Goal: Transaction & Acquisition: Purchase product/service

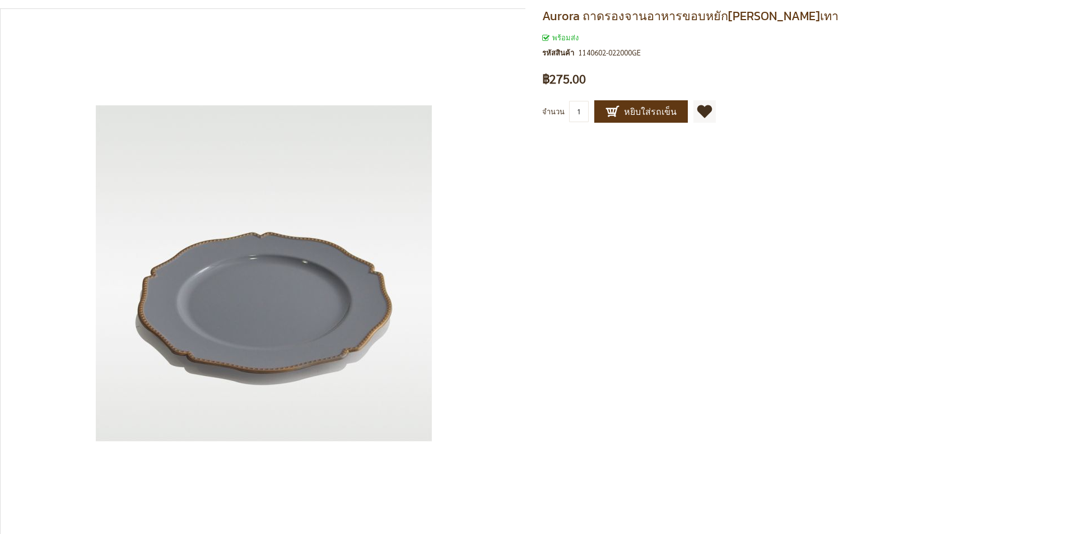
scroll to position [96, 0]
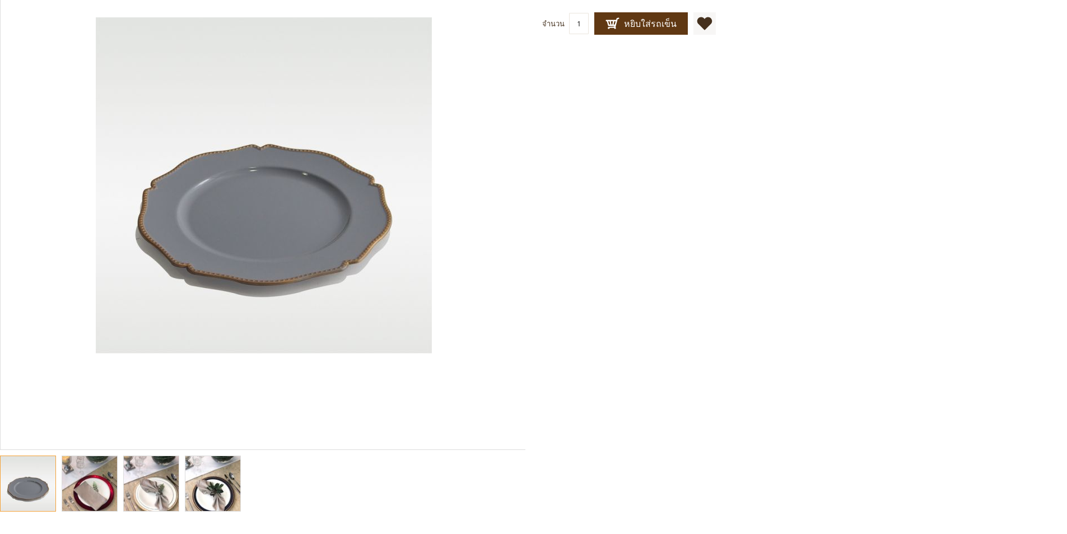
click at [104, 480] on img "Aurora ถาดรองจานอาหารขอบหยักทอง สีเทา" at bounding box center [89, 483] width 55 height 73
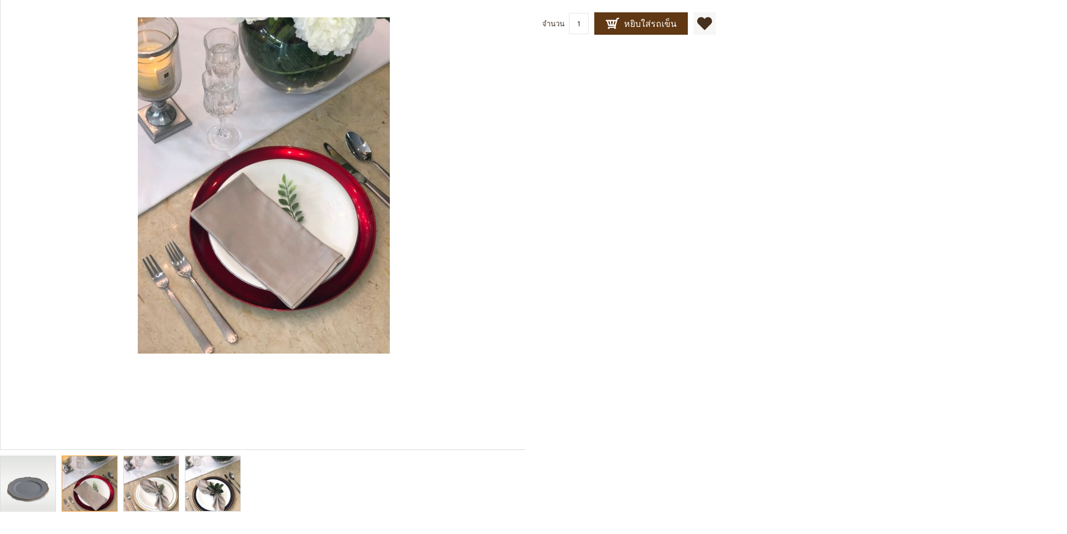
click at [142, 480] on img "Aurora ถาดรองจานอาหารขอบหยักทอง สีเทา" at bounding box center [151, 483] width 55 height 73
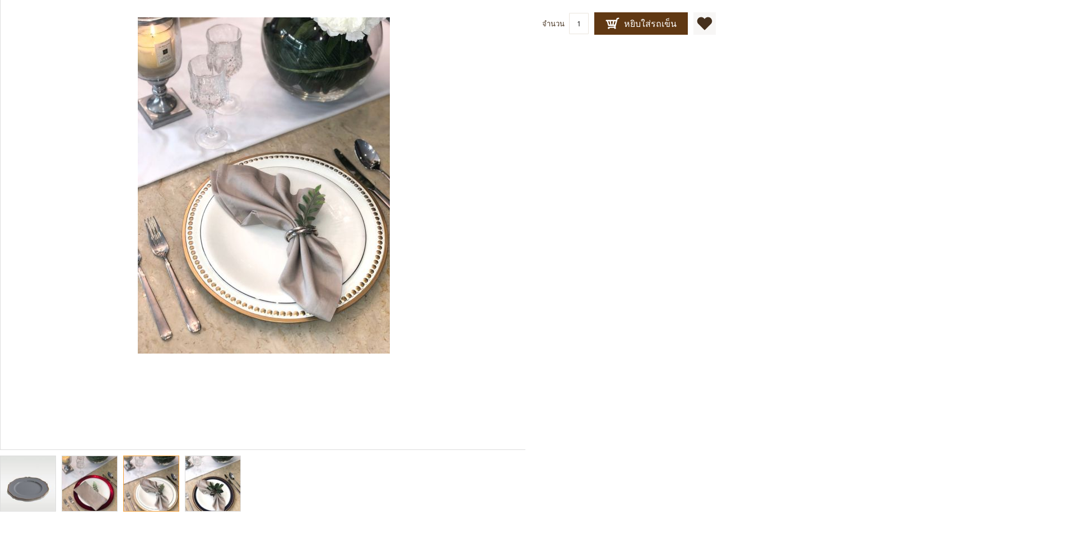
click at [211, 476] on img "Aurora ถาดรองจานอาหารขอบหยักทอง สีเทา" at bounding box center [212, 483] width 55 height 73
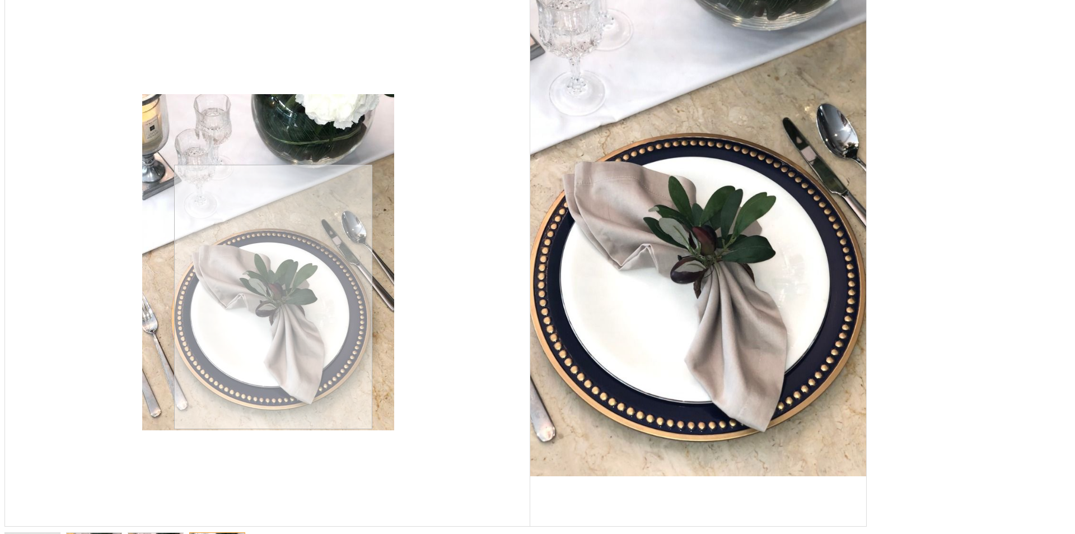
scroll to position [0, 0]
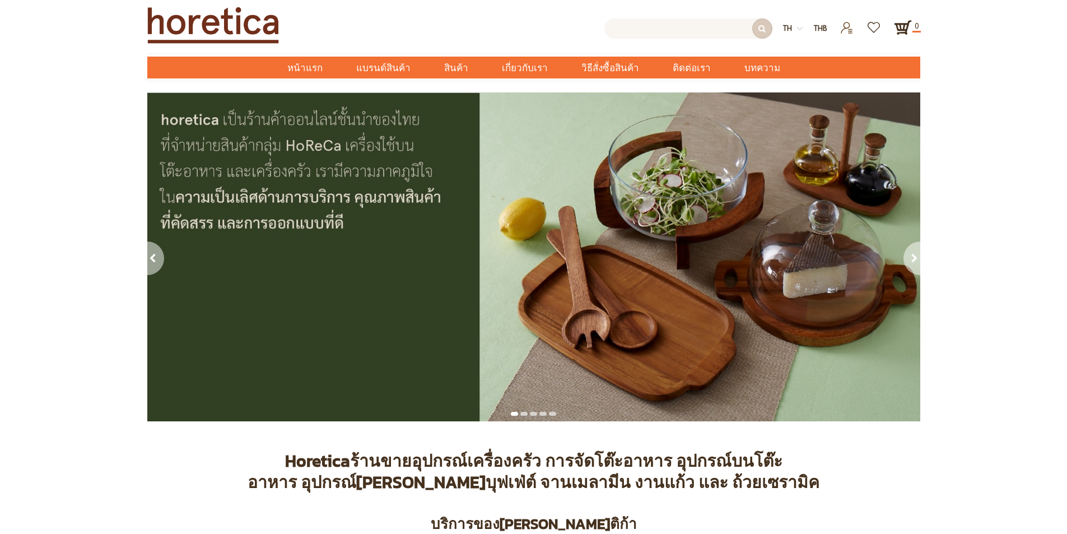
click at [725, 29] on input "text" at bounding box center [688, 28] width 168 height 20
type input "0"
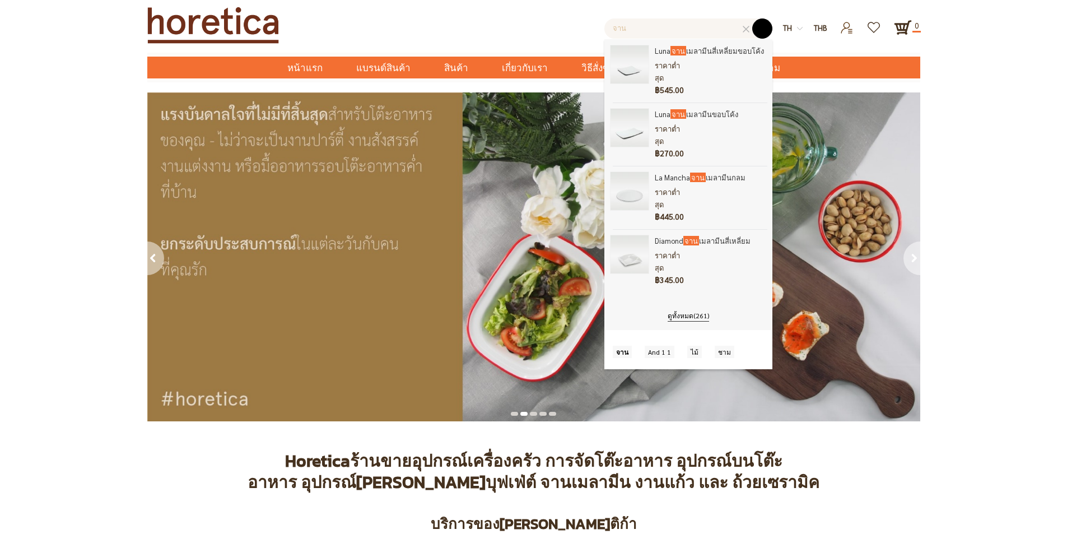
type input "จาน"
click at [764, 30] on button "submit" at bounding box center [762, 28] width 20 height 20
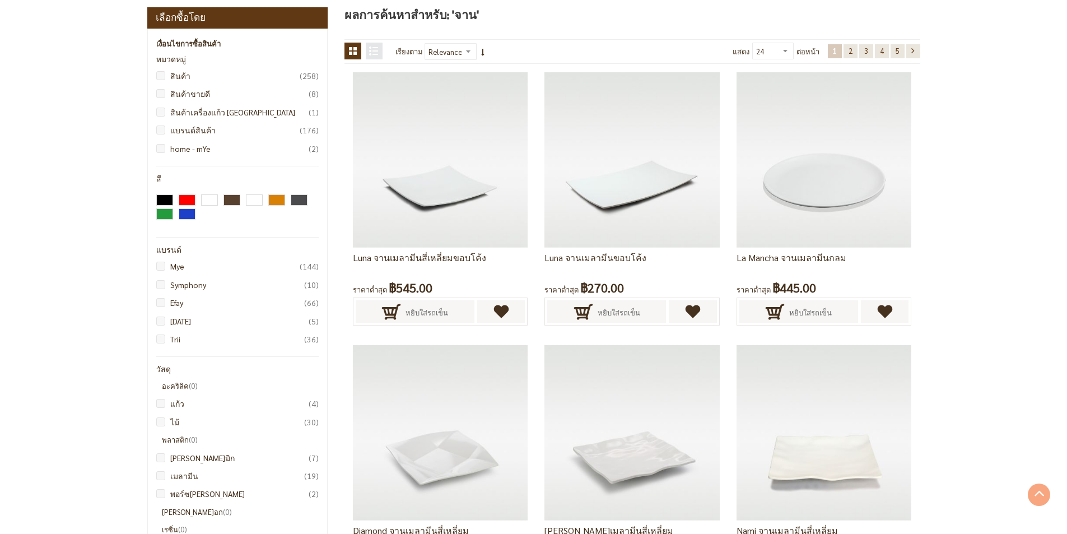
scroll to position [112, 0]
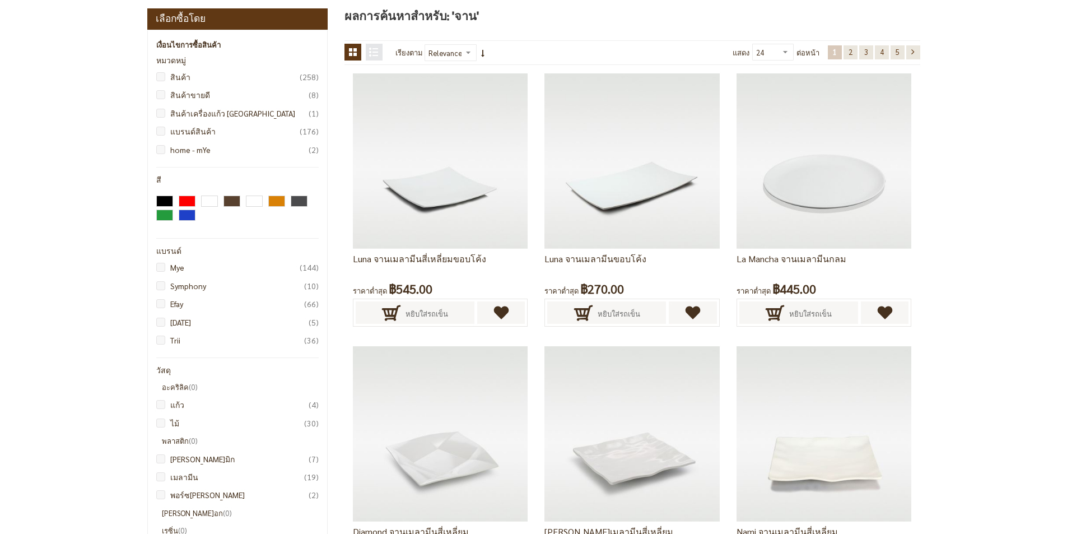
click at [681, 49] on div "ดูในมุมมอง ตาราง รายการ รายการ 1 - 24 ของ 261 เรียงตาม ชื่อสินค้า ราคา Relevanc…" at bounding box center [632, 52] width 576 height 25
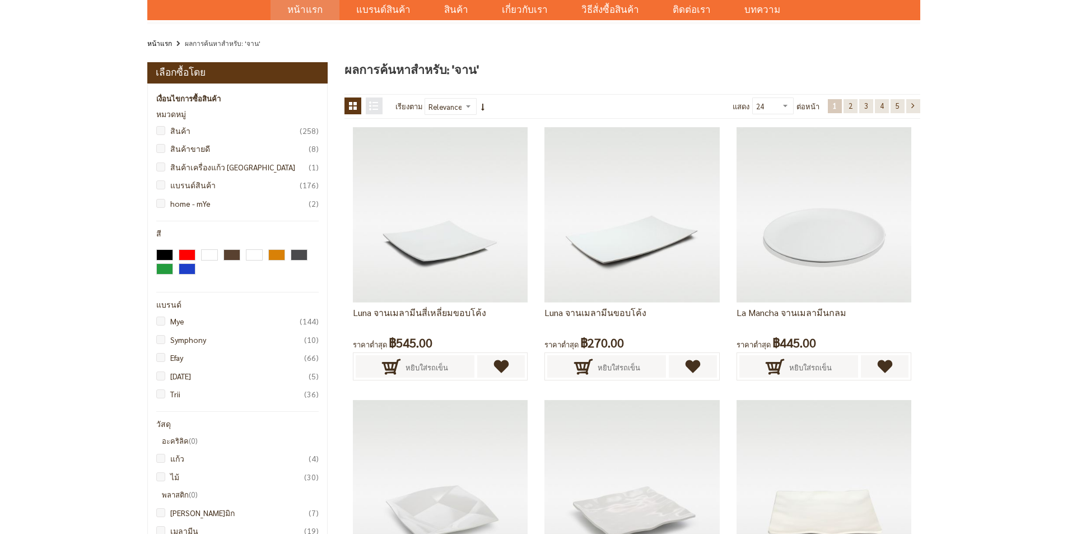
scroll to position [0, 0]
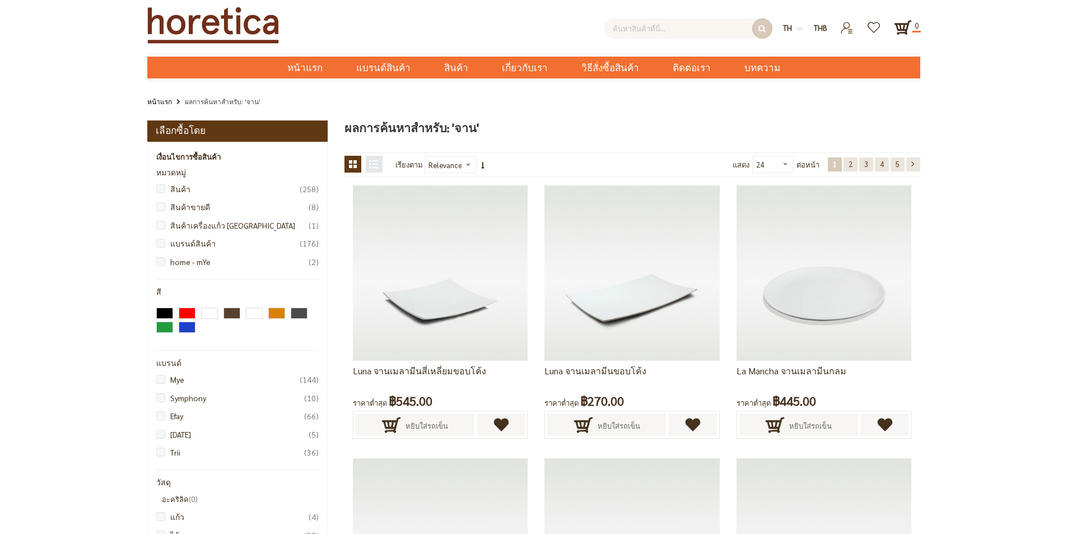
click at [678, 22] on input "text" at bounding box center [688, 28] width 168 height 20
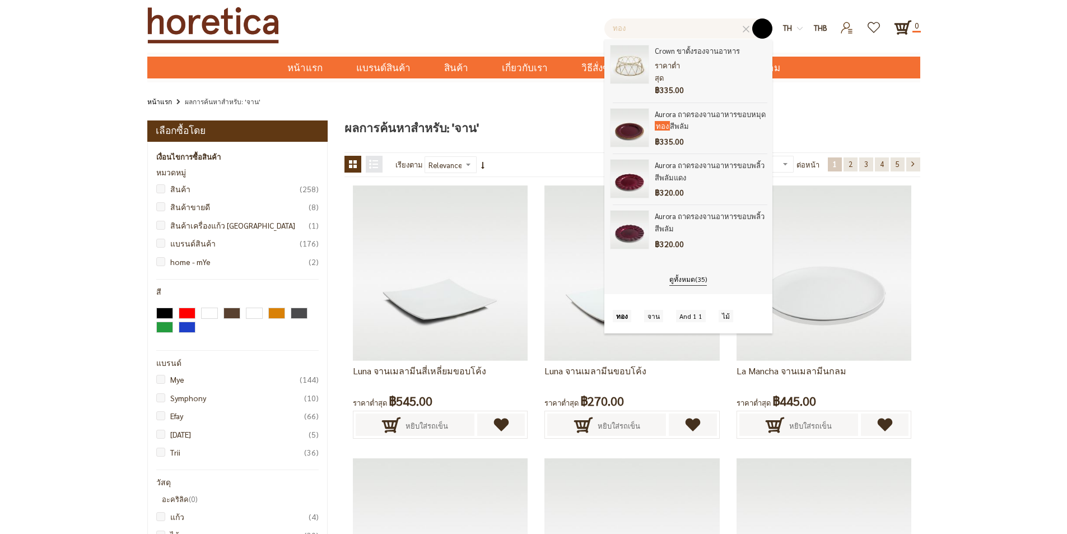
type input "ทอง"
click at [760, 26] on button "submit" at bounding box center [762, 28] width 20 height 20
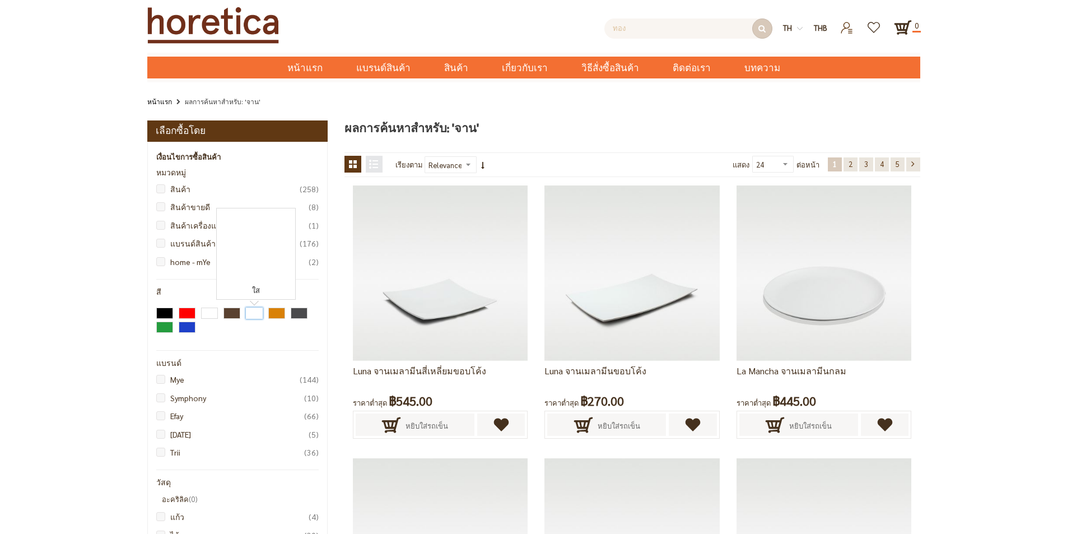
click at [251, 315] on div "ใส" at bounding box center [254, 313] width 17 height 11
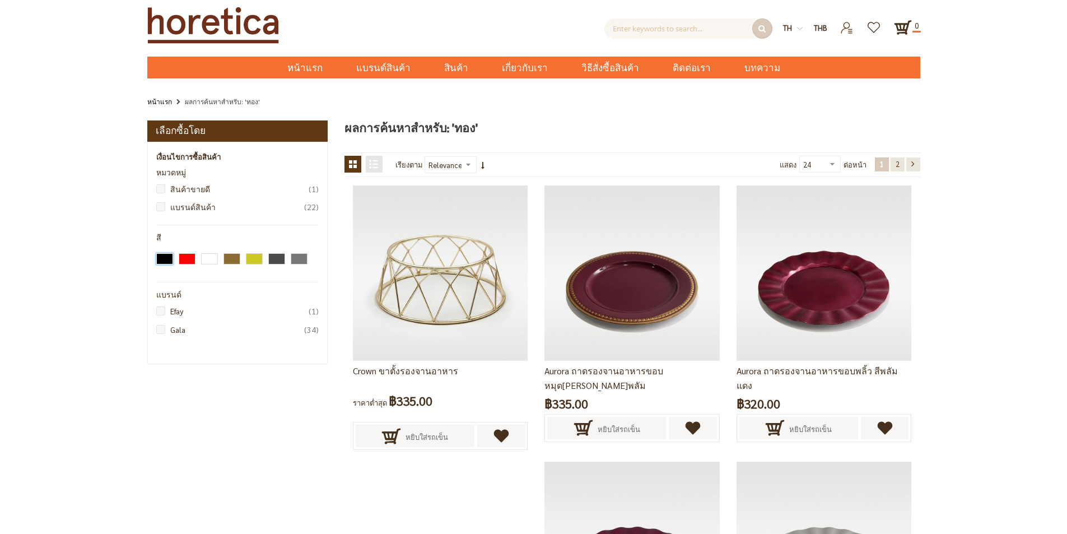
click at [160, 259] on div "ดำ" at bounding box center [164, 258] width 17 height 11
click at [208, 259] on div "ขาว" at bounding box center [209, 258] width 17 height 11
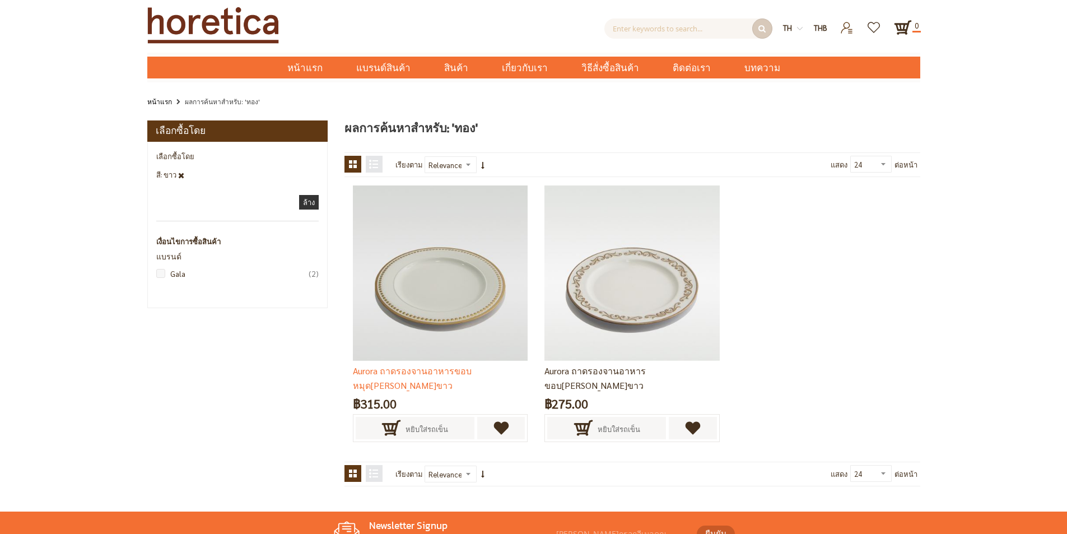
click at [484, 239] on img at bounding box center [440, 272] width 175 height 175
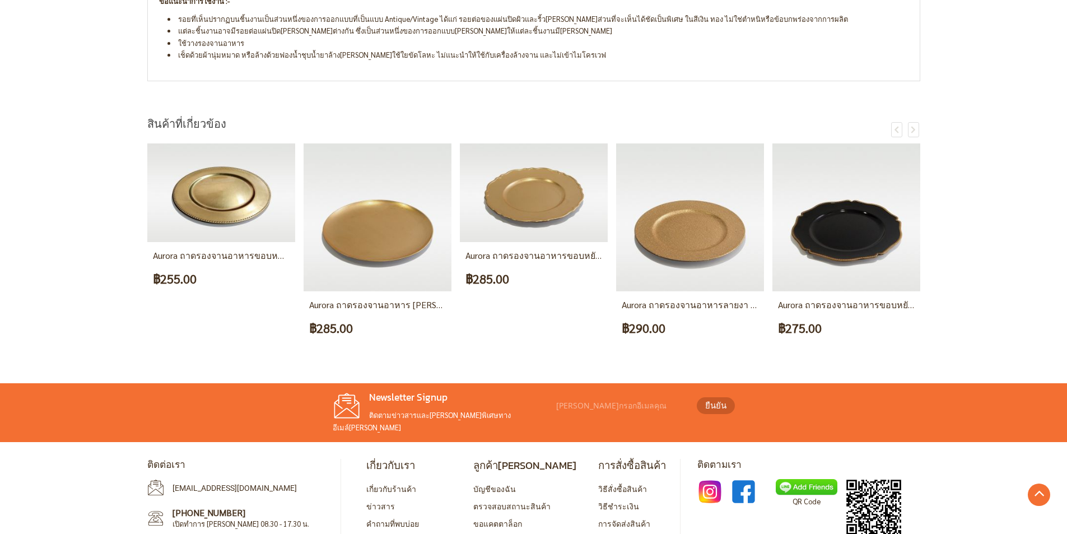
scroll to position [728, 0]
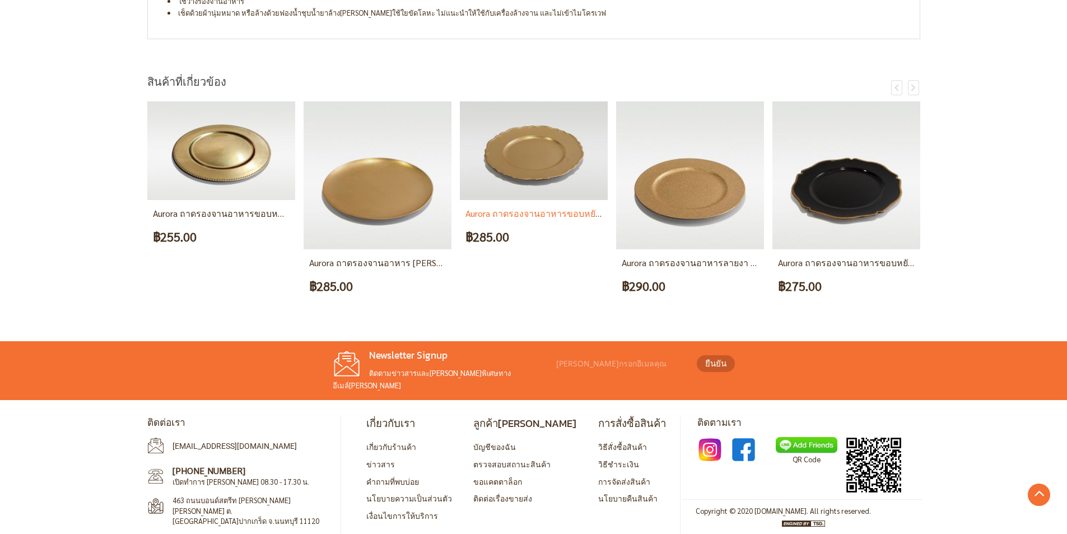
click at [543, 152] on img at bounding box center [534, 150] width 148 height 99
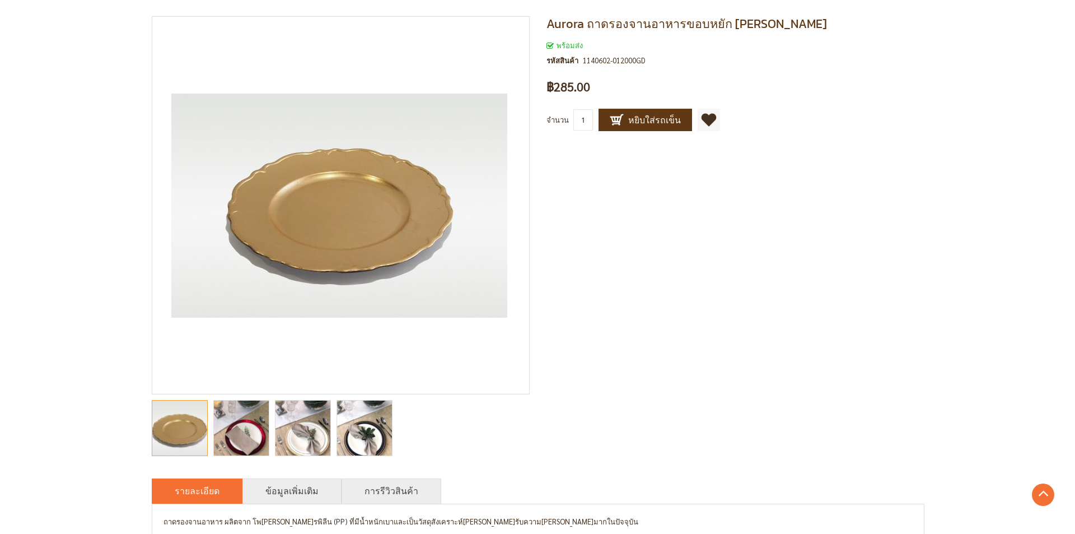
scroll to position [112, 0]
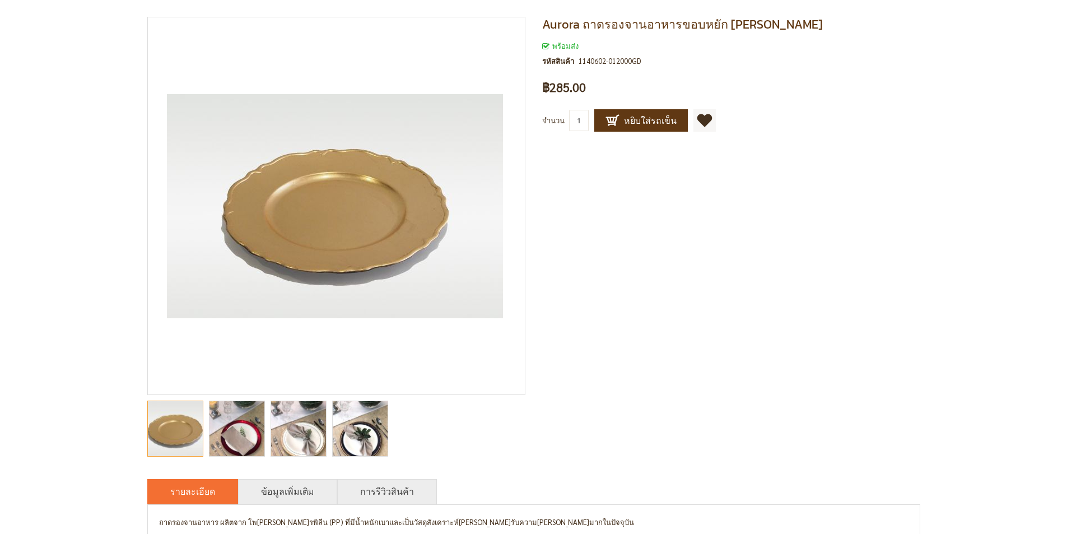
click at [577, 120] on input "1" at bounding box center [579, 120] width 20 height 21
type input "50"
click at [594, 109] on button "หยิบใส่รถเข็น" at bounding box center [641, 120] width 94 height 22
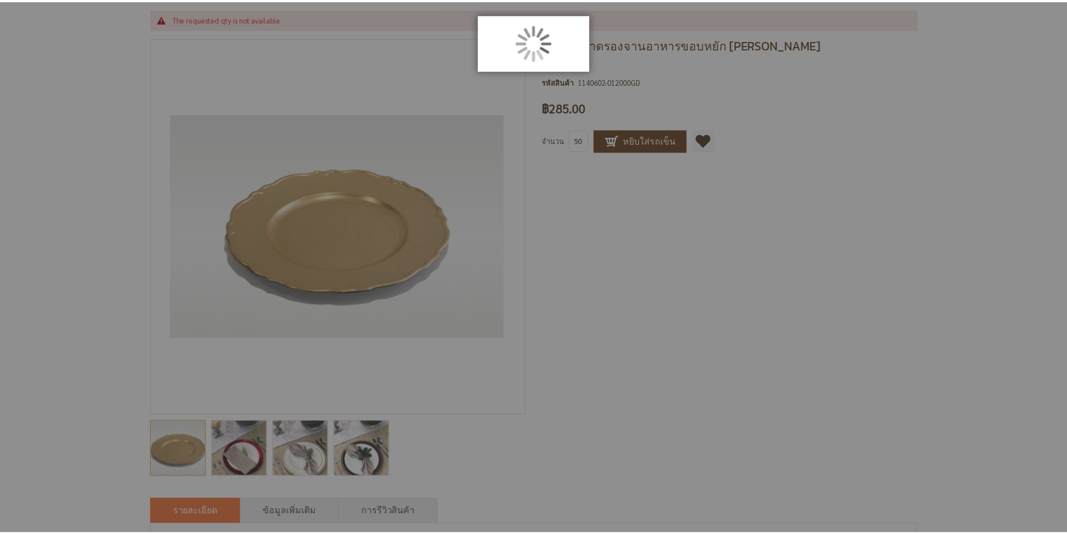
scroll to position [0, 0]
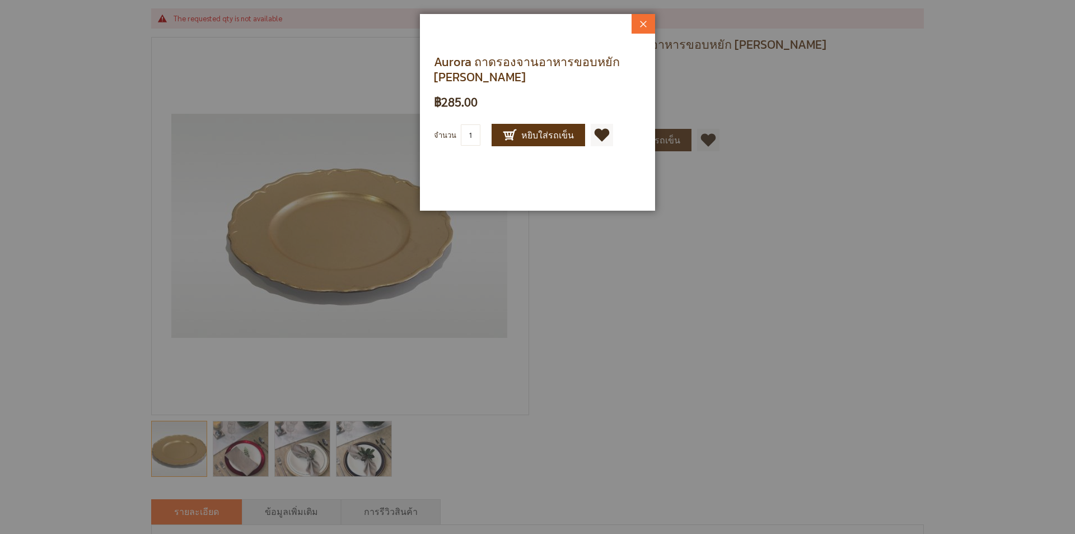
click at [653, 23] on button "Close" at bounding box center [644, 24] width 24 height 20
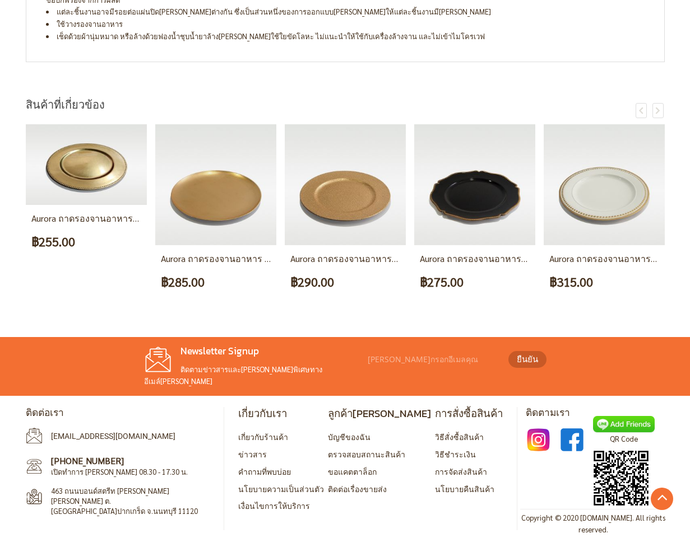
scroll to position [674, 0]
